Goal: Task Accomplishment & Management: Manage account settings

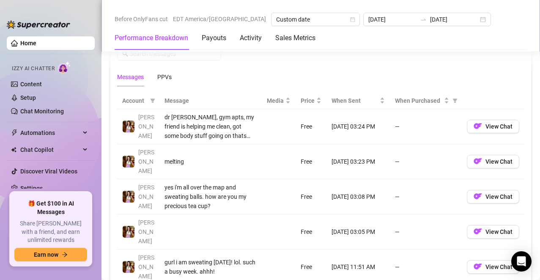
scroll to position [761, 0]
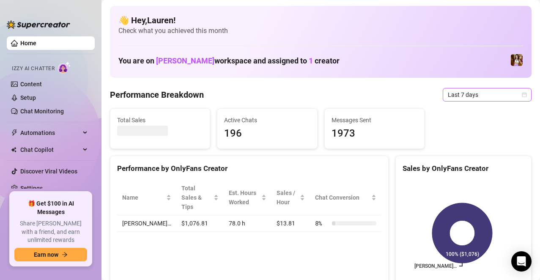
click at [517, 91] on span "Last 7 days" at bounding box center [487, 94] width 79 height 13
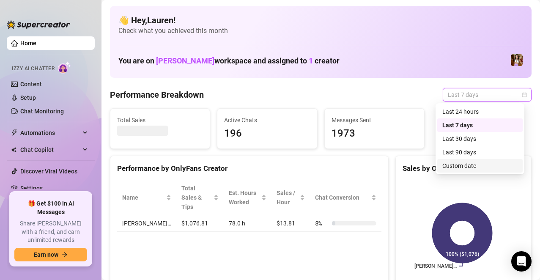
click at [473, 162] on div "Custom date" at bounding box center [479, 165] width 75 height 9
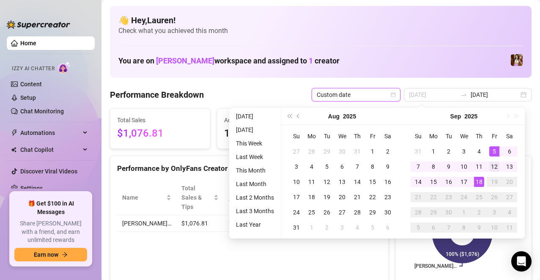
type input "[DATE]"
click at [495, 163] on div "12" at bounding box center [494, 166] width 10 height 10
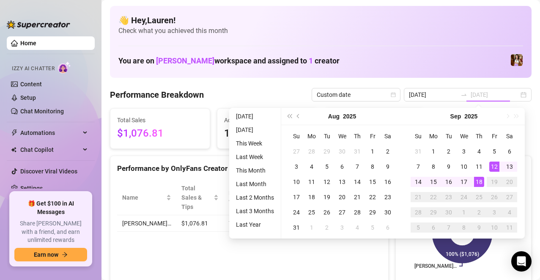
click at [480, 181] on div "18" at bounding box center [479, 182] width 10 height 10
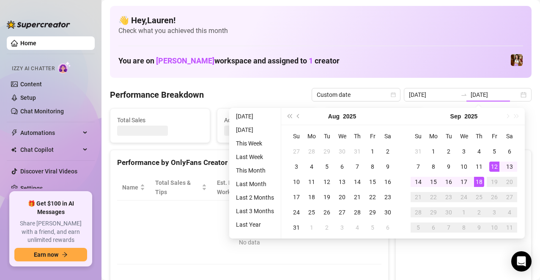
type input "[DATE]"
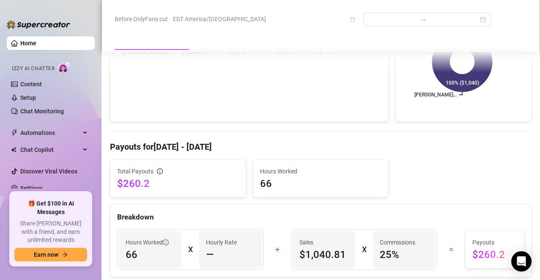
scroll to position [155, 0]
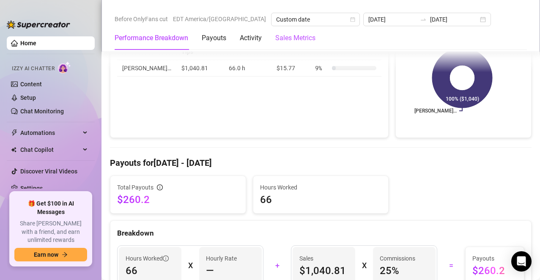
click at [291, 40] on Metrics "Sales Metrics" at bounding box center [295, 38] width 40 height 10
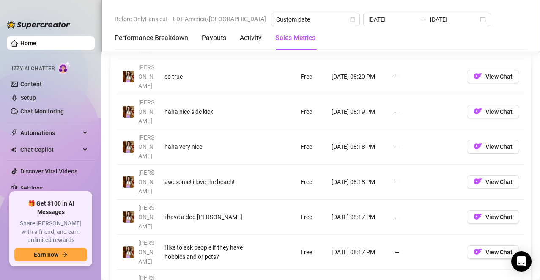
scroll to position [1100, 0]
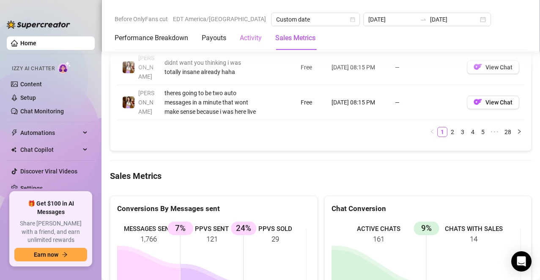
click at [246, 44] on div "Activity" at bounding box center [251, 38] width 22 height 24
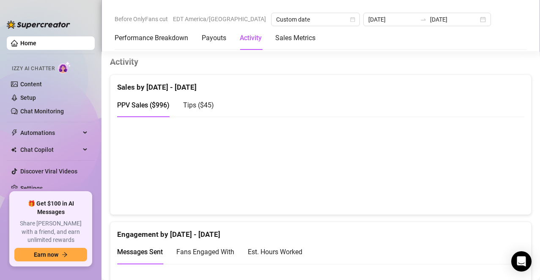
scroll to position [0, 0]
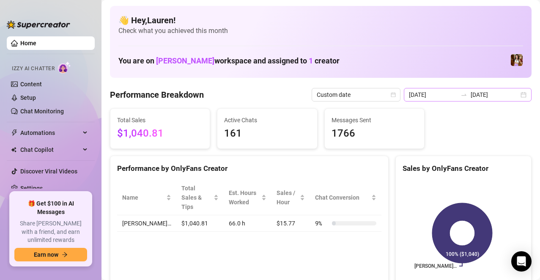
click at [513, 97] on div "2025-09-12 2025-09-18" at bounding box center [468, 95] width 128 height 14
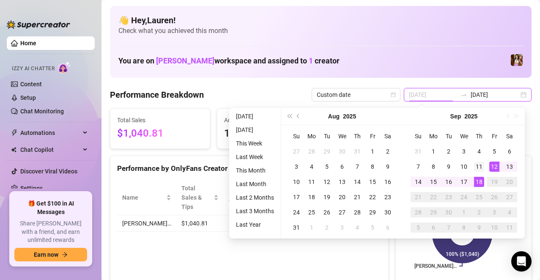
type input "2025-09-11"
click at [480, 161] on div "11" at bounding box center [479, 166] width 10 height 10
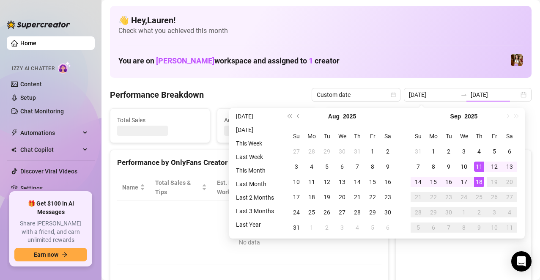
type input "2025-09-11"
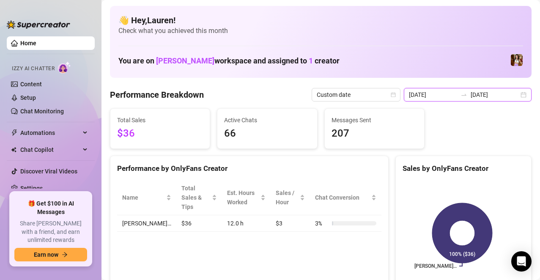
click at [511, 98] on input "2025-09-11" at bounding box center [494, 94] width 48 height 9
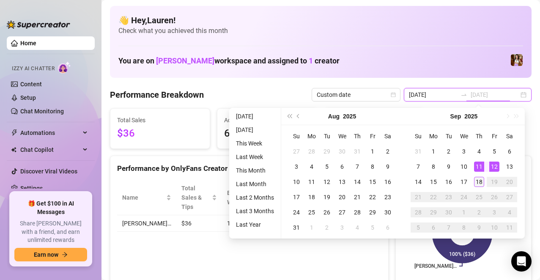
type input "[DATE]"
click at [480, 181] on div "18" at bounding box center [479, 182] width 10 height 10
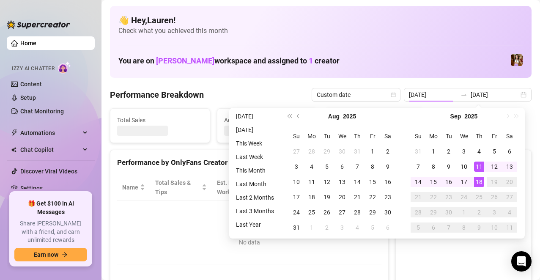
type input "[DATE]"
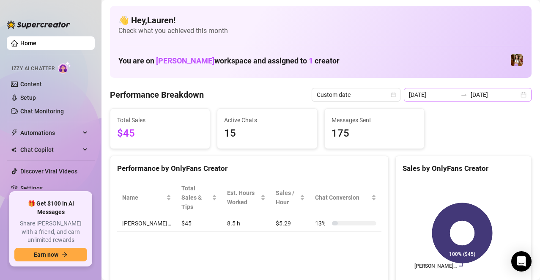
click at [515, 98] on div "2025-09-18 2025-09-18" at bounding box center [468, 95] width 128 height 14
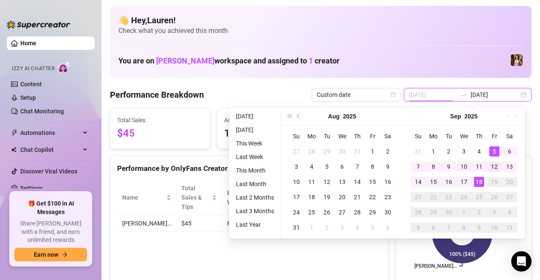
type input "[DATE]"
click at [498, 164] on div "12" at bounding box center [494, 166] width 10 height 10
type input "[DATE]"
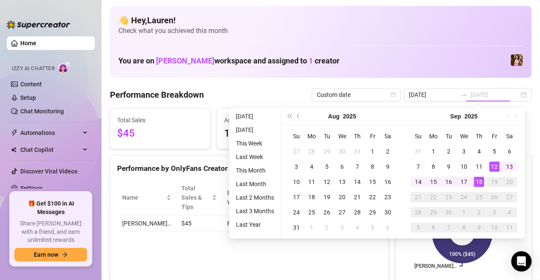
click at [476, 180] on div "18" at bounding box center [479, 182] width 10 height 10
type input "[DATE]"
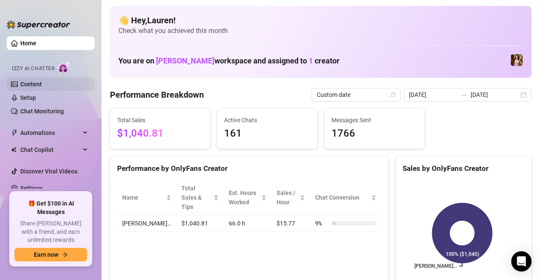
click at [41, 85] on link "Content" at bounding box center [31, 84] width 22 height 7
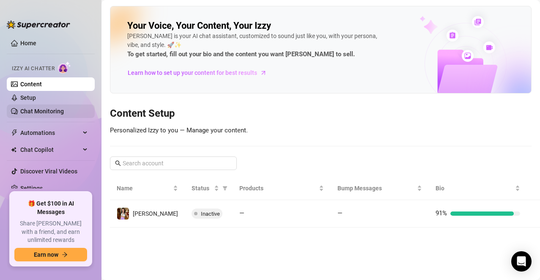
click at [52, 108] on link "Chat Monitoring" at bounding box center [42, 111] width 44 height 7
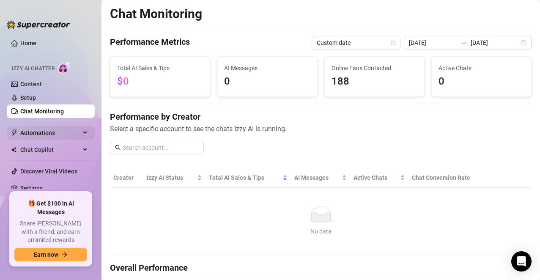
click at [42, 129] on span "Automations" at bounding box center [50, 133] width 60 height 14
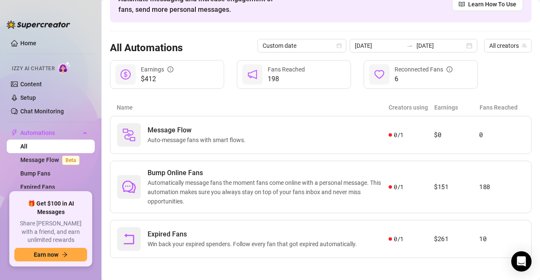
scroll to position [53, 0]
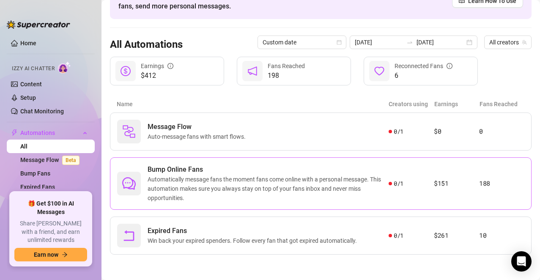
click at [193, 196] on span "Automatically message fans the moment fans come online with a personal message.…" at bounding box center [268, 189] width 241 height 28
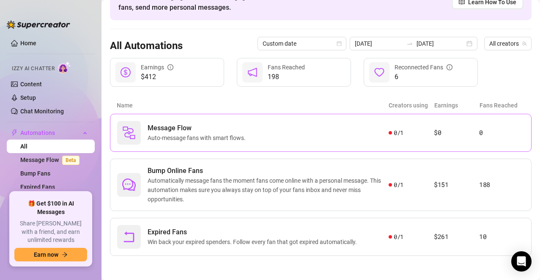
scroll to position [53, 0]
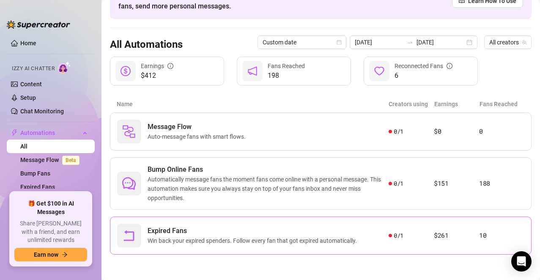
click at [177, 224] on div "Expired Fans Win back your expired spenders. Follow every fan that got expired …" at bounding box center [252, 236] width 271 height 24
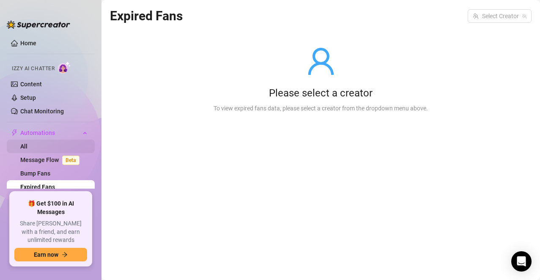
click at [27, 148] on link "All" at bounding box center [23, 146] width 7 height 7
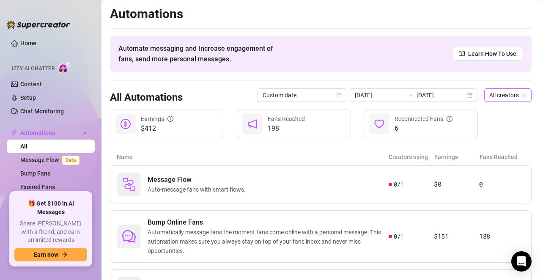
click at [522, 95] on icon "team" at bounding box center [524, 95] width 5 height 5
click at [503, 94] on span "All creators" at bounding box center [507, 95] width 37 height 13
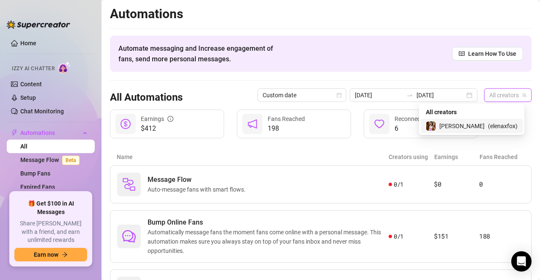
click at [489, 125] on span "( elenaxfox )" at bounding box center [503, 125] width 30 height 9
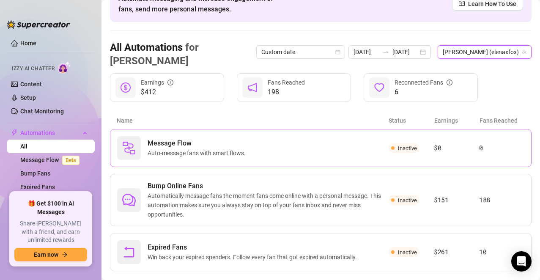
scroll to position [53, 0]
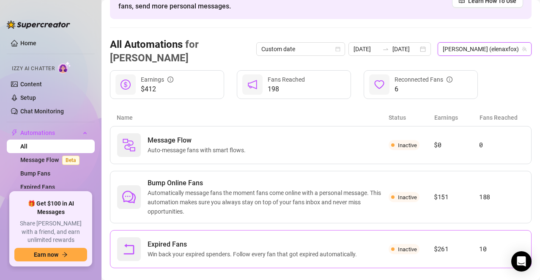
click at [298, 239] on span "Expired Fans" at bounding box center [254, 244] width 213 height 10
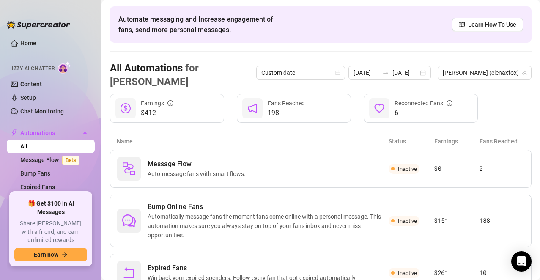
scroll to position [53, 0]
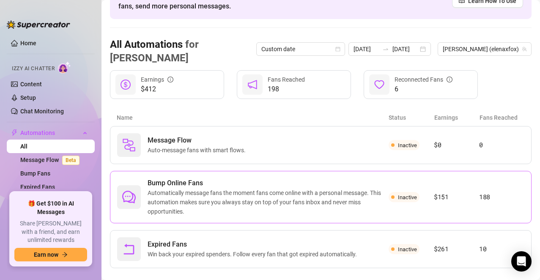
click at [180, 188] on span "Automatically message fans the moment fans come online with a personal message.…" at bounding box center [268, 202] width 241 height 28
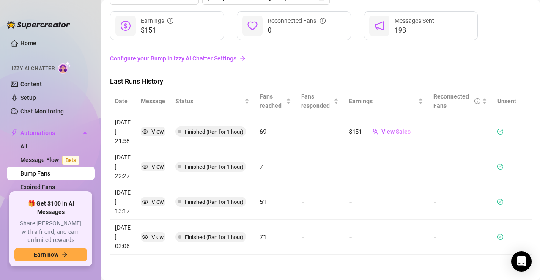
scroll to position [82, 0]
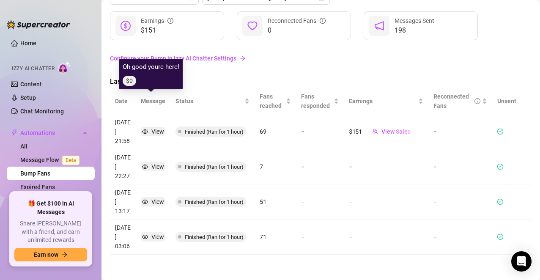
click at [151, 127] on div "View" at bounding box center [157, 131] width 13 height 9
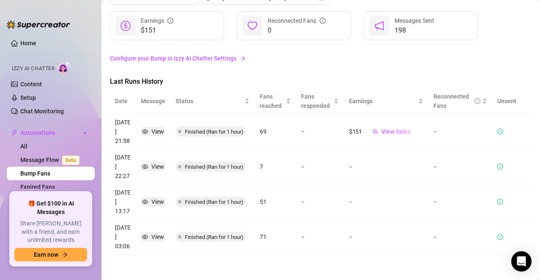
scroll to position [0, 0]
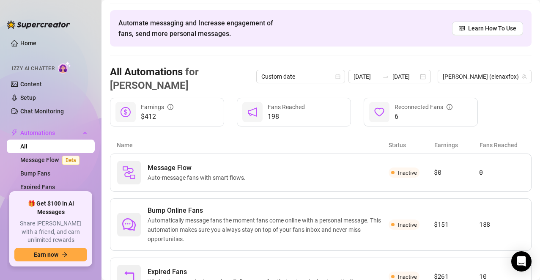
scroll to position [53, 0]
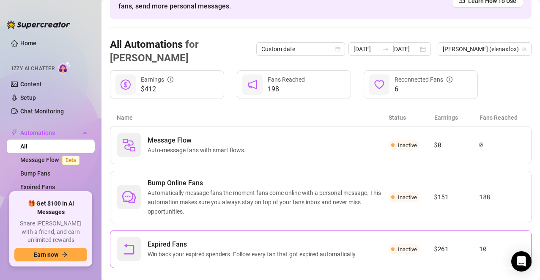
click at [208, 239] on span "Expired Fans" at bounding box center [254, 244] width 213 height 10
